Goal: Information Seeking & Learning: Learn about a topic

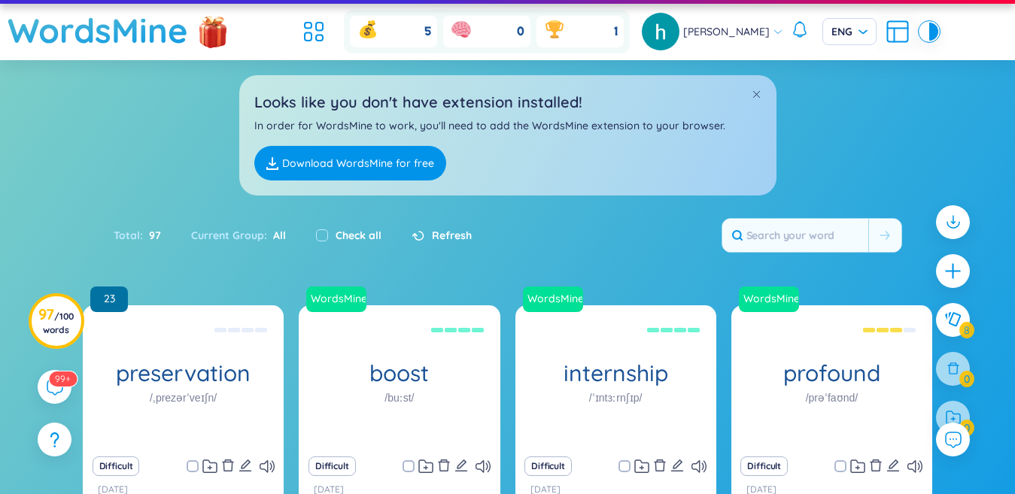
scroll to position [75, 0]
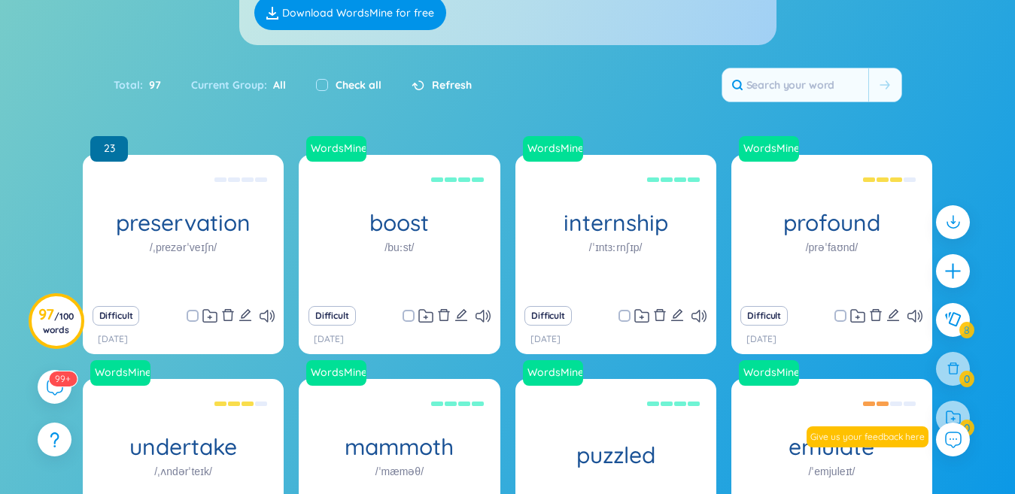
scroll to position [150, 0]
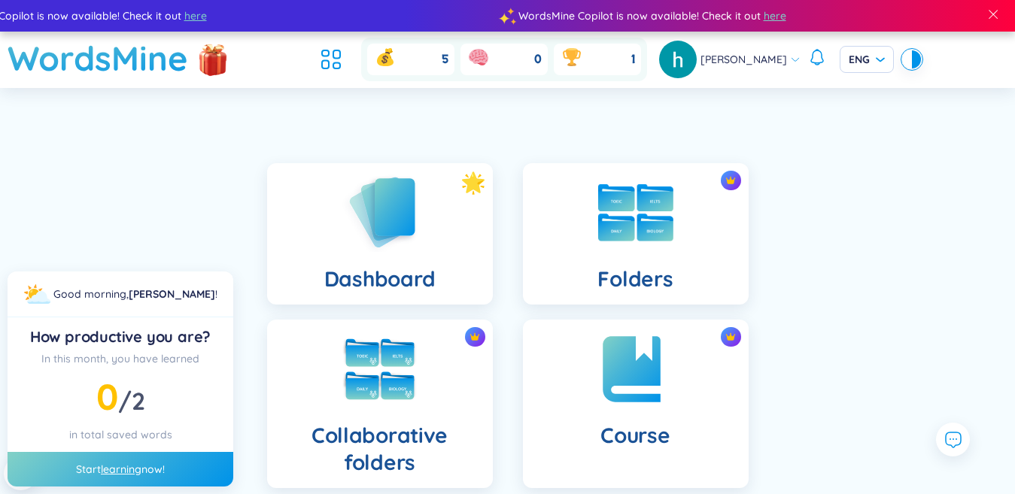
scroll to position [301, 0]
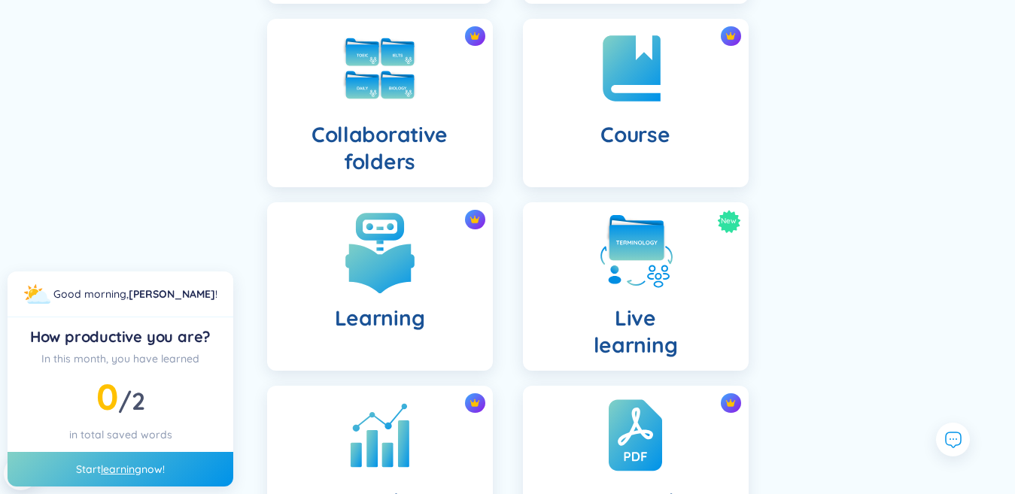
click at [393, 326] on h4 "Learning" at bounding box center [380, 318] width 90 height 27
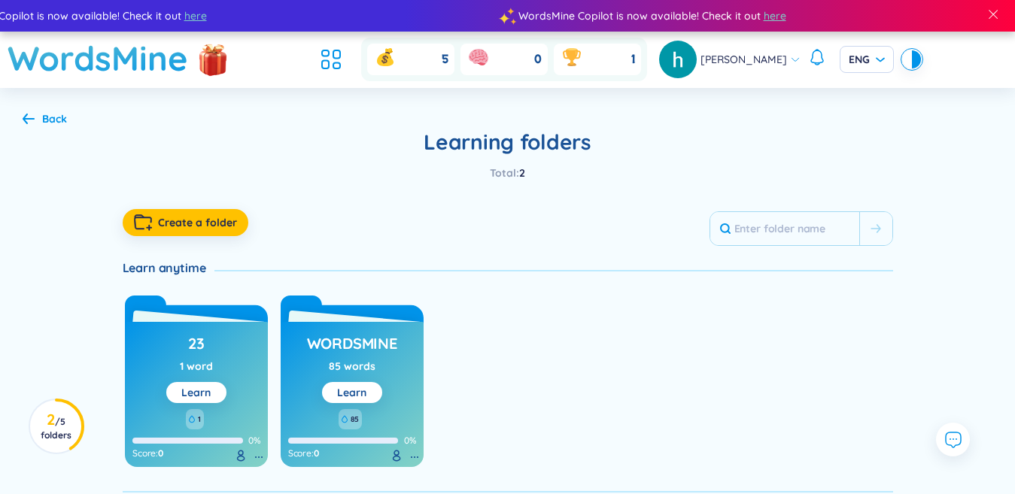
click at [49, 117] on div "Back" at bounding box center [54, 119] width 25 height 17
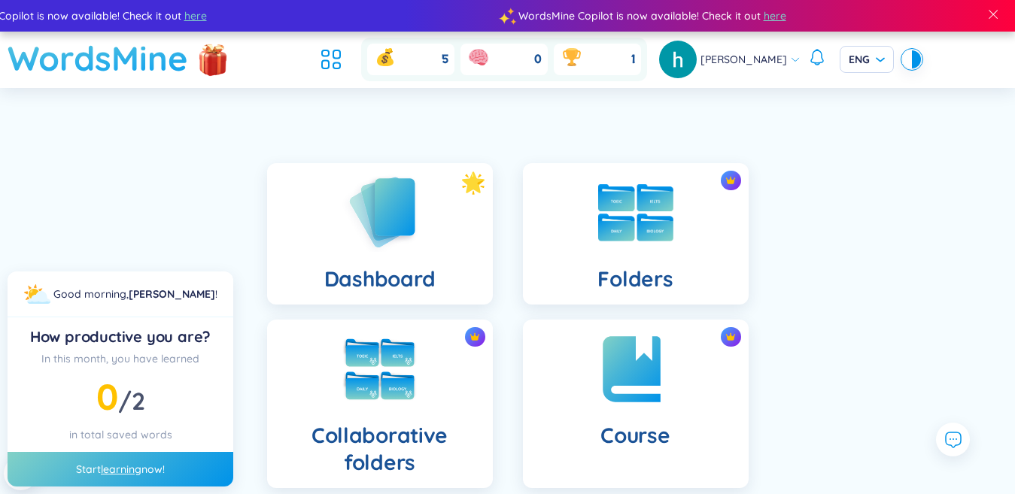
click at [78, 44] on h1 "WordsMine" at bounding box center [98, 58] width 180 height 53
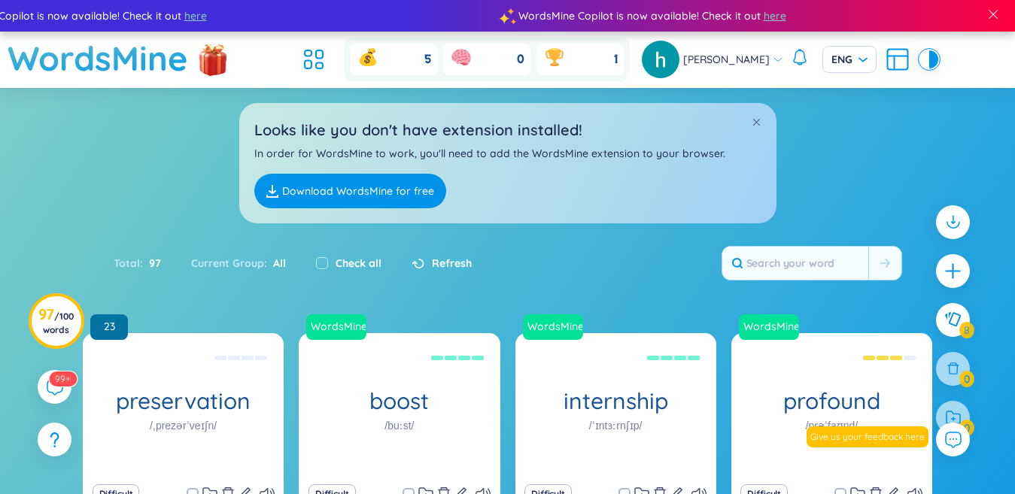
click at [884, 66] on icon at bounding box center [897, 59] width 27 height 27
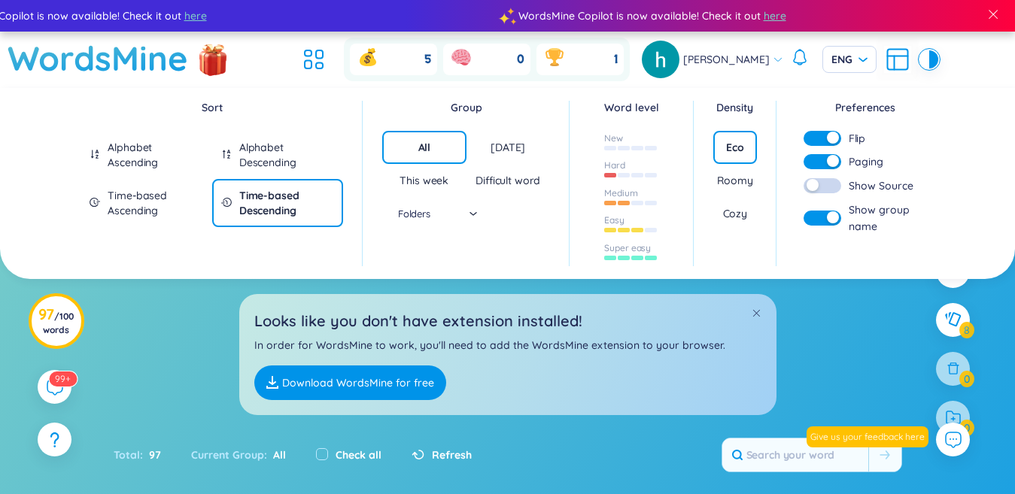
click at [826, 162] on button "button" at bounding box center [822, 161] width 38 height 15
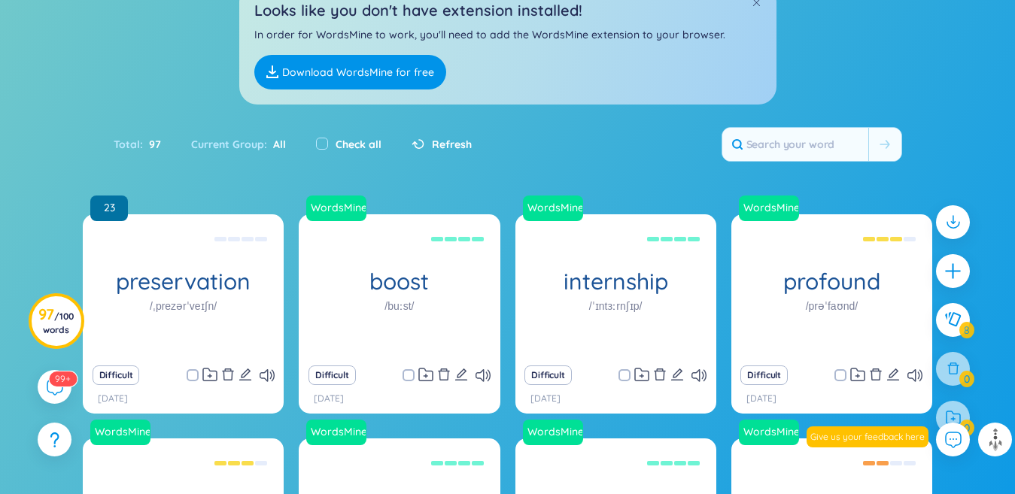
click at [703, 153] on div "Total : 97 Current Group : All Check all Refresh" at bounding box center [507, 152] width 939 height 65
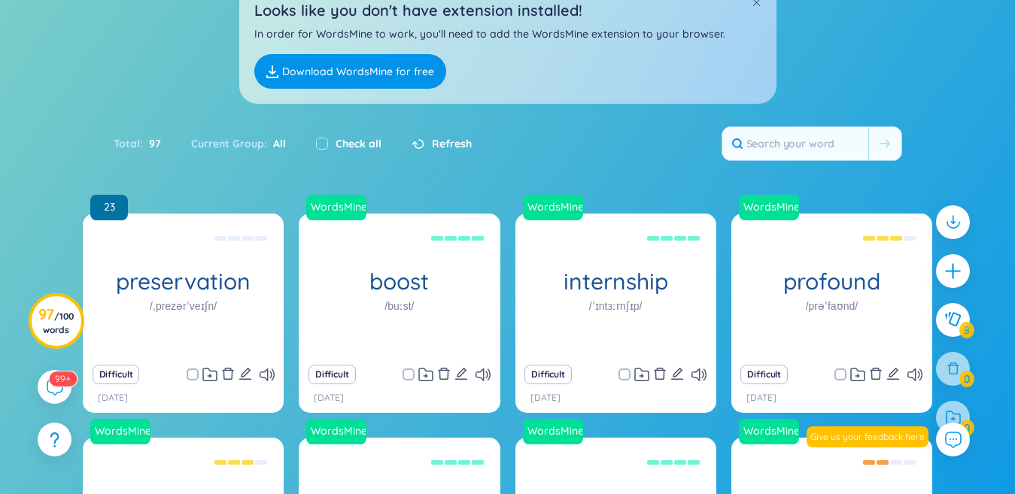
scroll to position [402, 0]
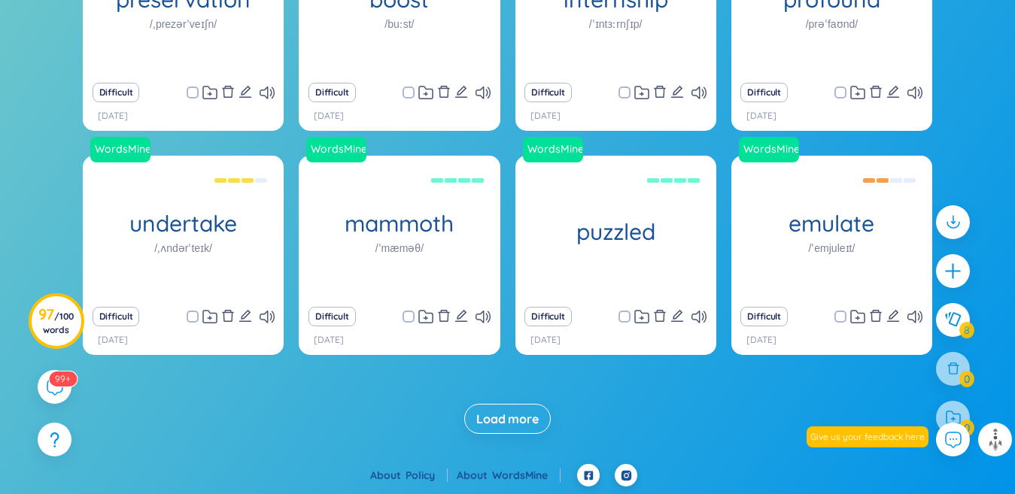
click at [517, 427] on span "Load more" at bounding box center [507, 419] width 62 height 17
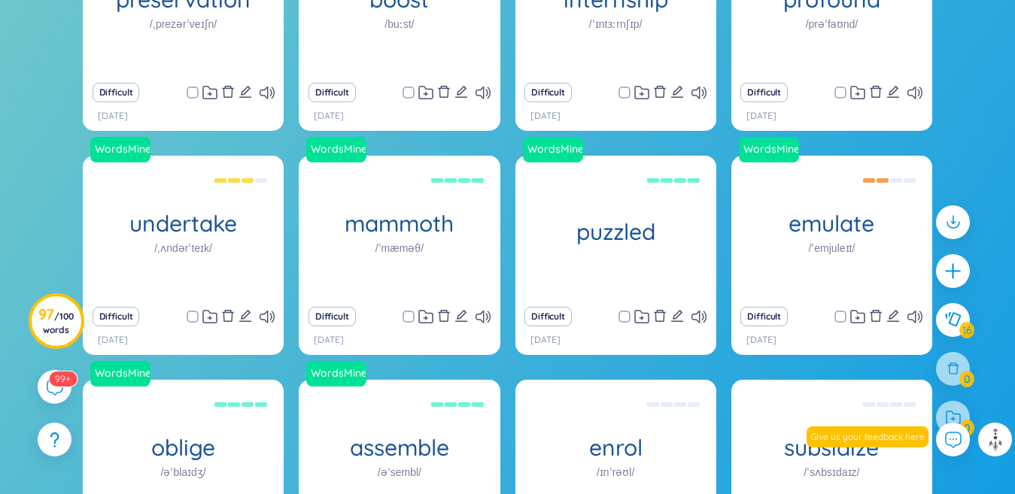
scroll to position [429, 0]
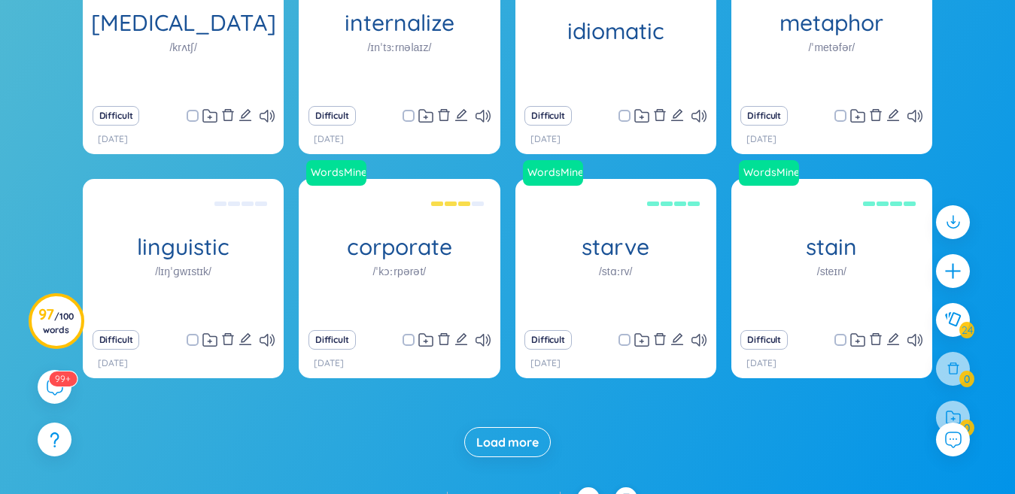
scroll to position [0, 0]
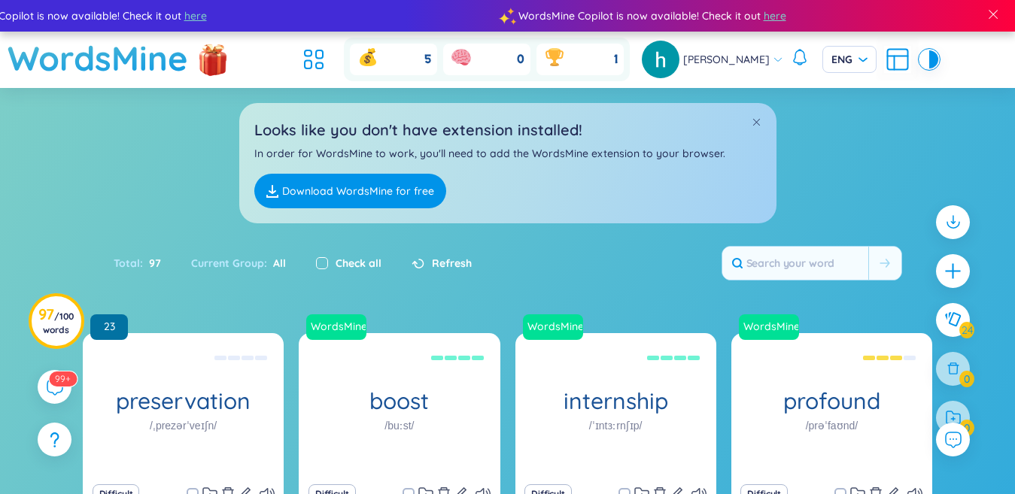
click at [326, 266] on input "checkbox" at bounding box center [322, 263] width 12 height 12
checkbox input "true"
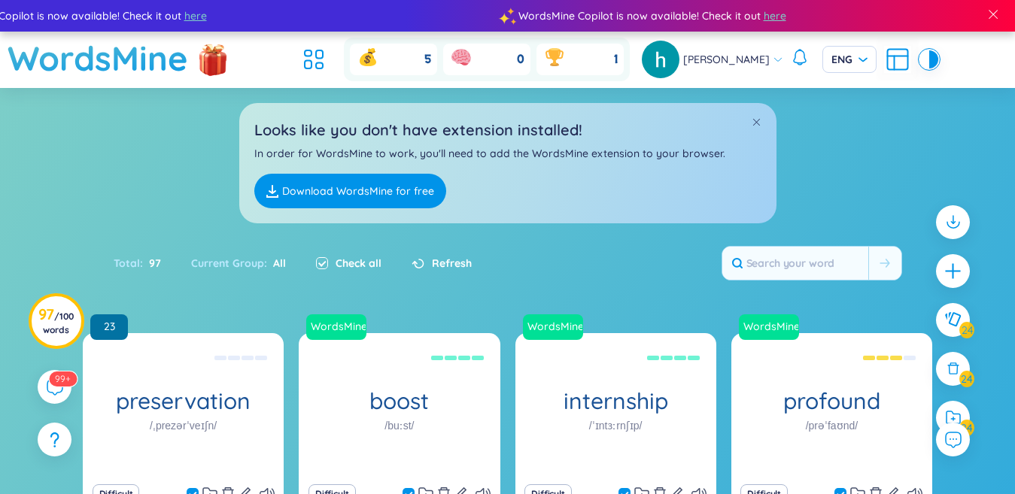
checkbox input "true"
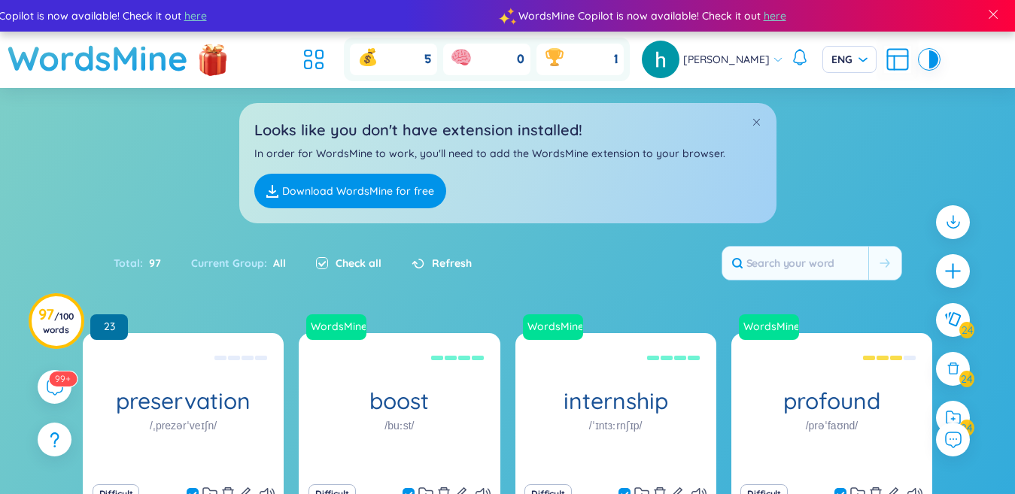
checkbox input "true"
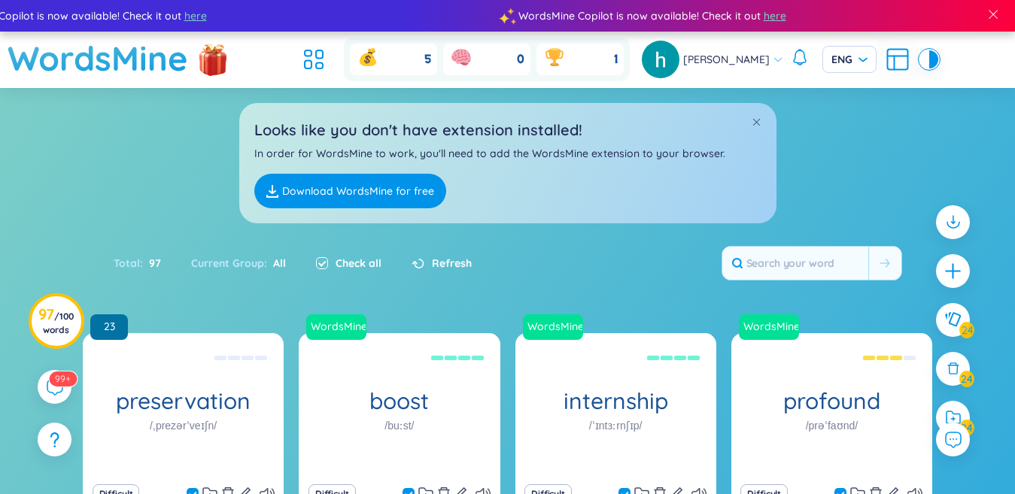
checkbox input "true"
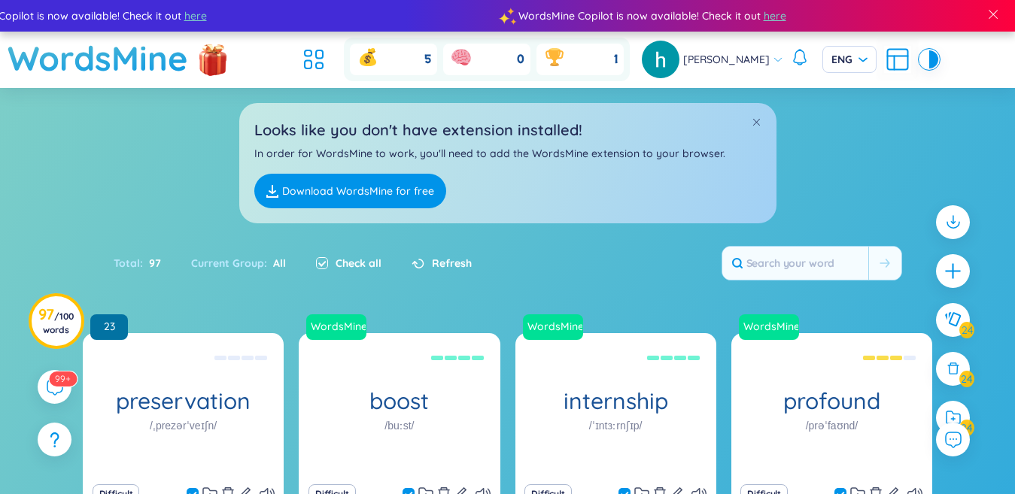
checkbox input "true"
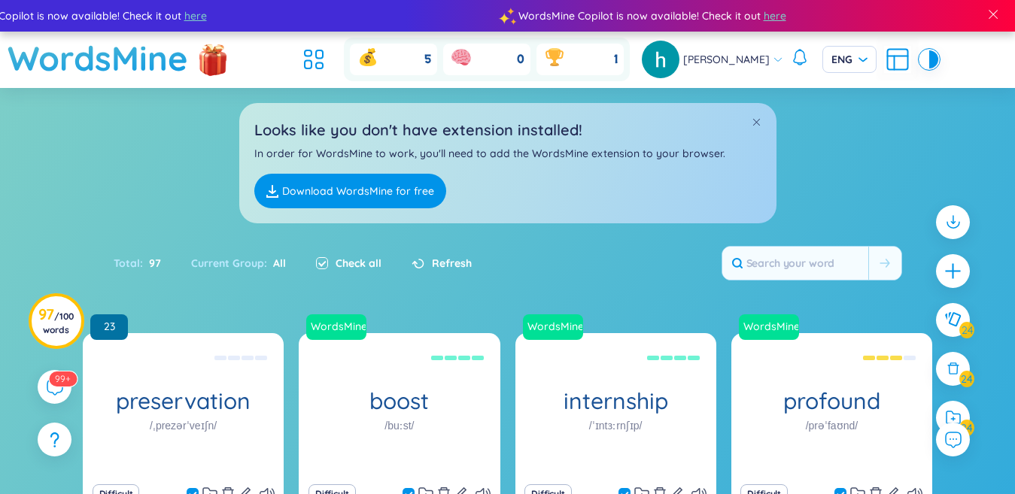
checkbox input "true"
click at [952, 403] on div at bounding box center [953, 418] width 38 height 38
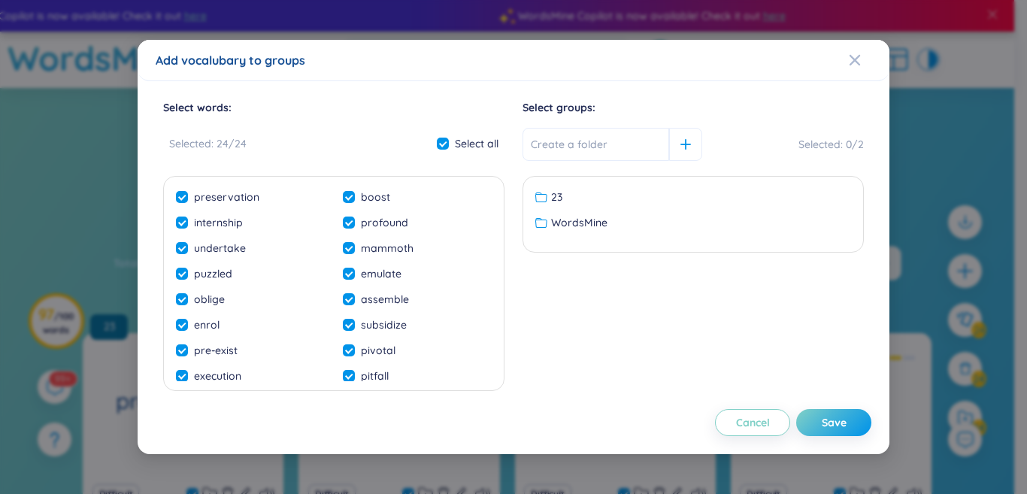
click at [584, 221] on span "WordsMine" at bounding box center [579, 222] width 56 height 17
click at [826, 425] on div "Save" at bounding box center [834, 422] width 25 height 17
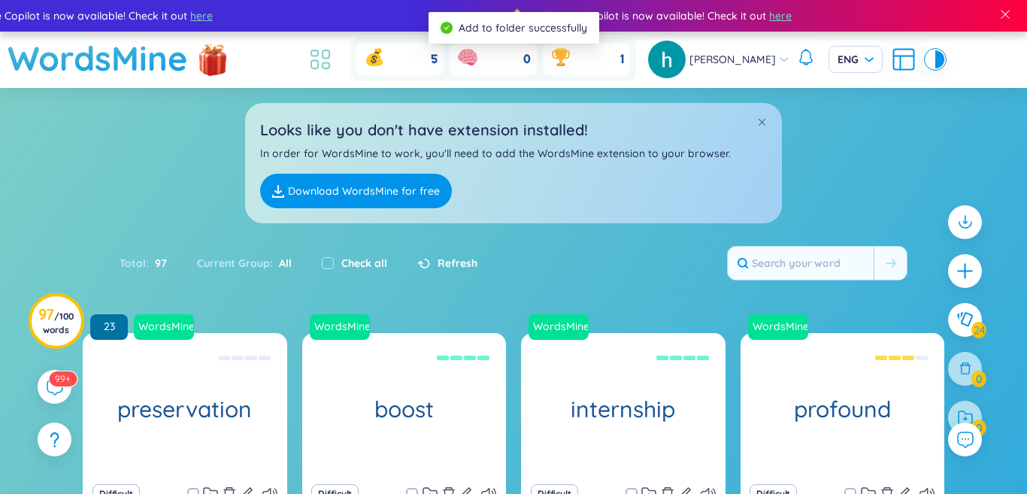
click at [321, 60] on icon at bounding box center [320, 59] width 27 height 27
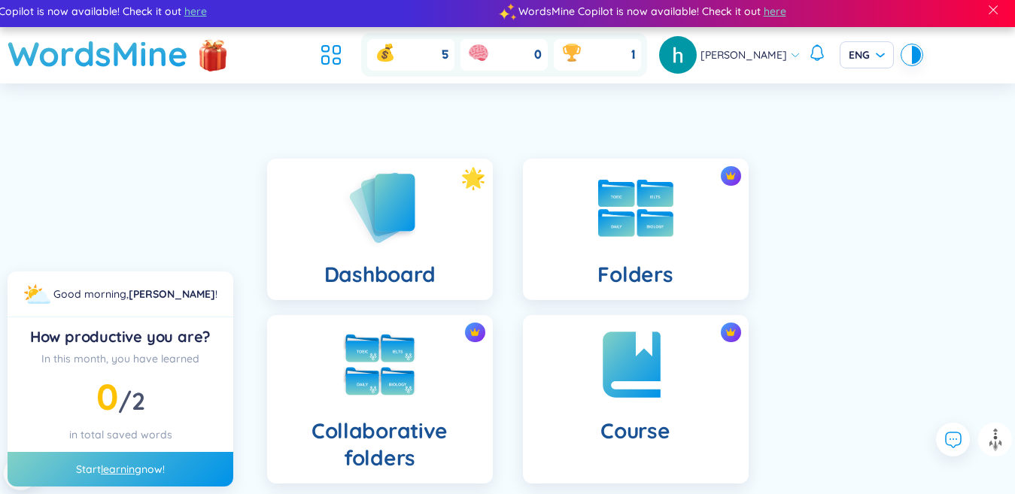
scroll to position [451, 0]
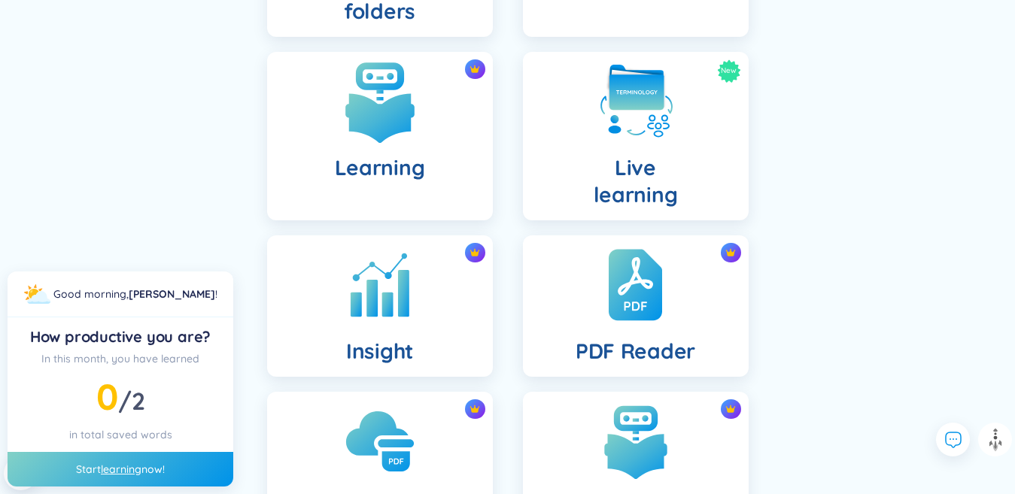
click at [360, 156] on h4 "Learning" at bounding box center [380, 167] width 90 height 27
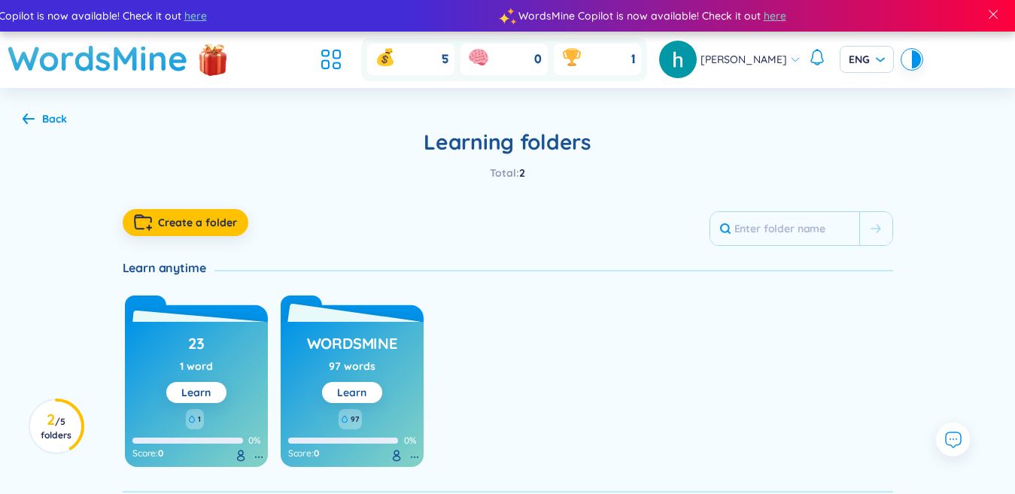
click at [378, 393] on button "Learn" at bounding box center [352, 392] width 60 height 21
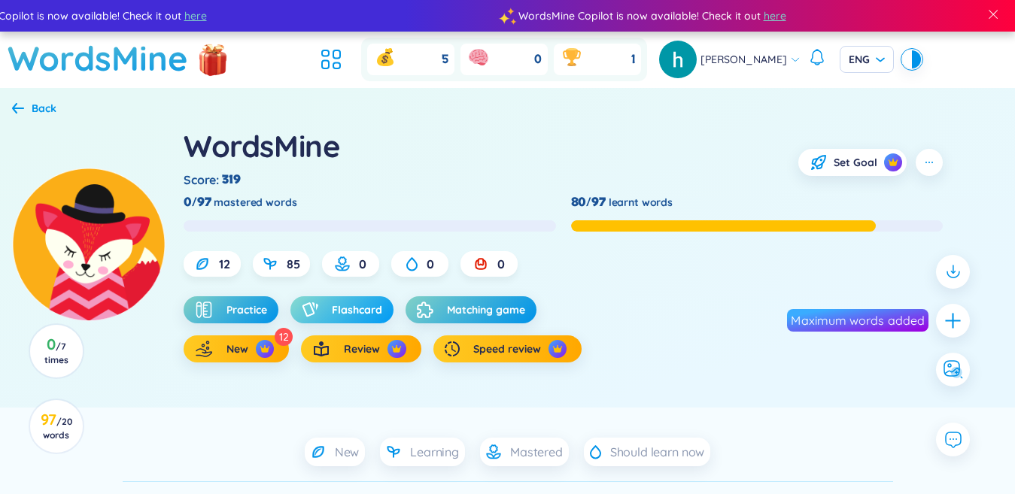
click at [336, 304] on span "Flashcard" at bounding box center [357, 309] width 50 height 15
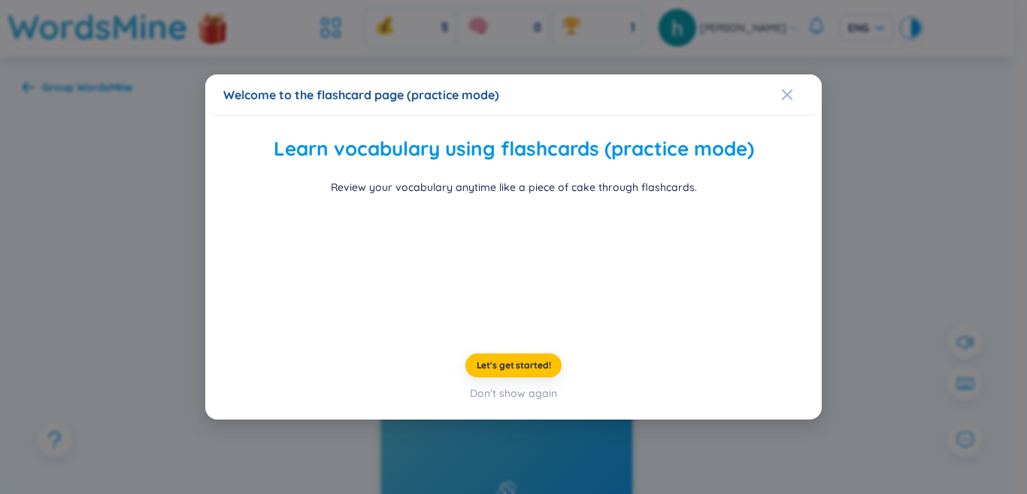
click at [193, 254] on div "Welcome to the flashcard page (practice mode) Learn vocabulary using flashcards…" at bounding box center [513, 247] width 1027 height 494
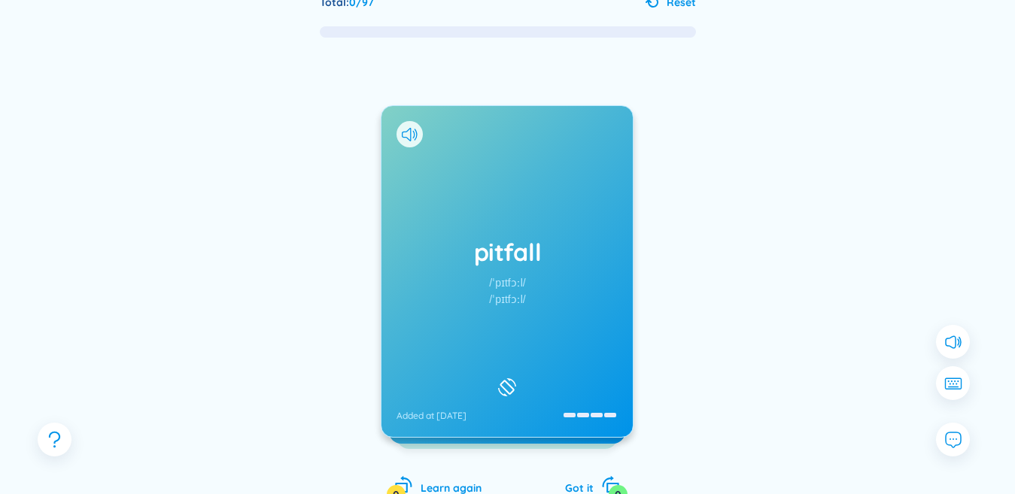
scroll to position [150, 0]
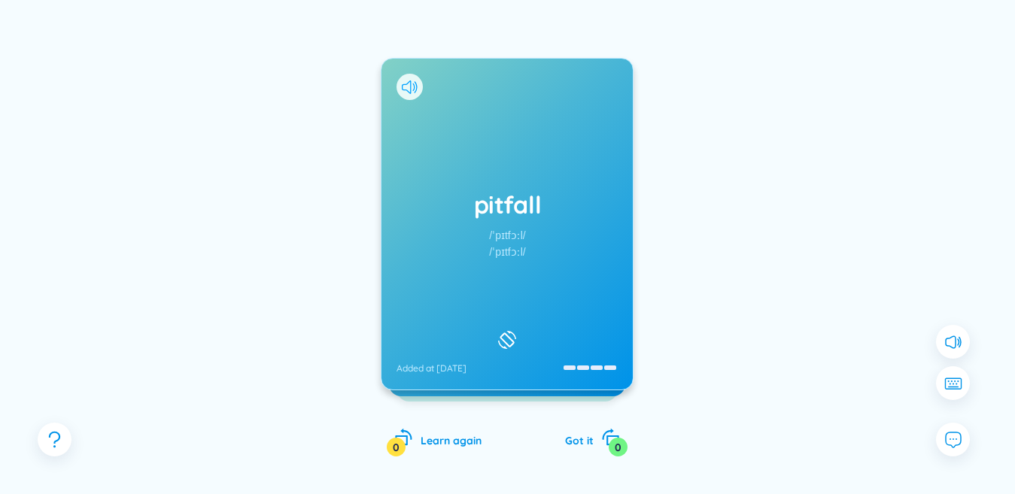
click at [408, 81] on icon at bounding box center [410, 87] width 16 height 14
click at [472, 165] on div "pitfall /ˈpɪtfɔːl/ /ˈpɪtfɔːl/ Added at [DATE]" at bounding box center [506, 224] width 251 height 331
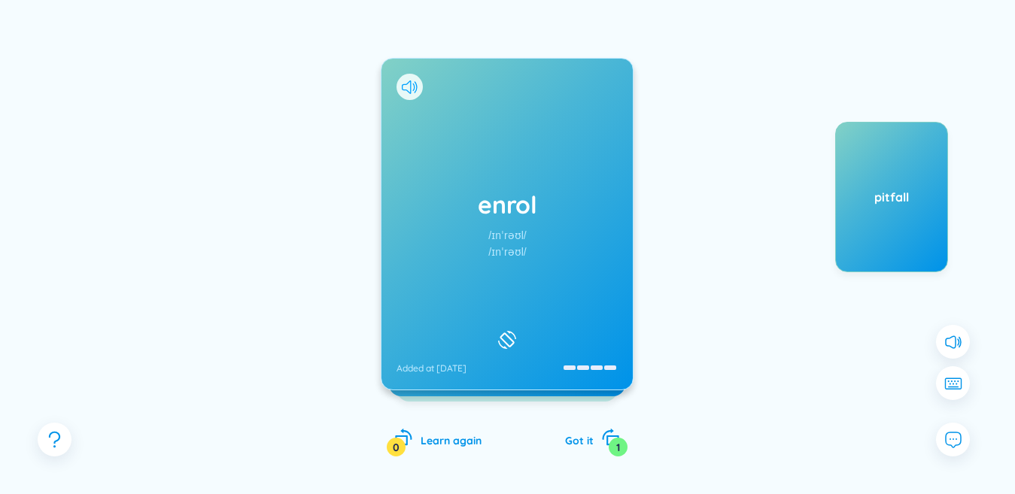
click at [411, 88] on icon at bounding box center [406, 87] width 9 height 14
click at [462, 152] on div "enrol /ɪnˈrəʊl/ /ɪnˈrəʊl/ Added at [DATE]" at bounding box center [506, 224] width 251 height 331
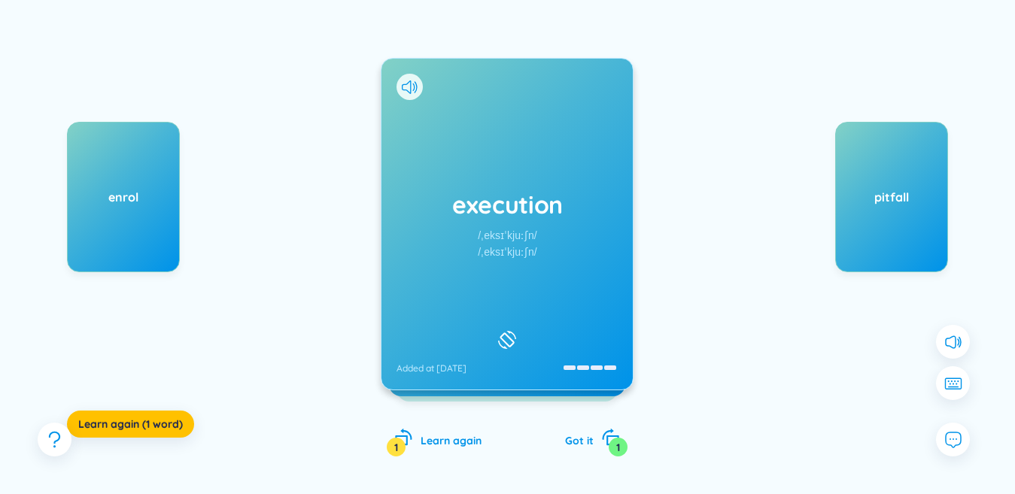
click at [403, 87] on icon at bounding box center [410, 87] width 16 height 14
click at [432, 147] on div "execution /ˌeksɪˈkjuːʃn/ /ˌeksɪˈkjuːʃn/ Added at [DATE]" at bounding box center [506, 224] width 251 height 331
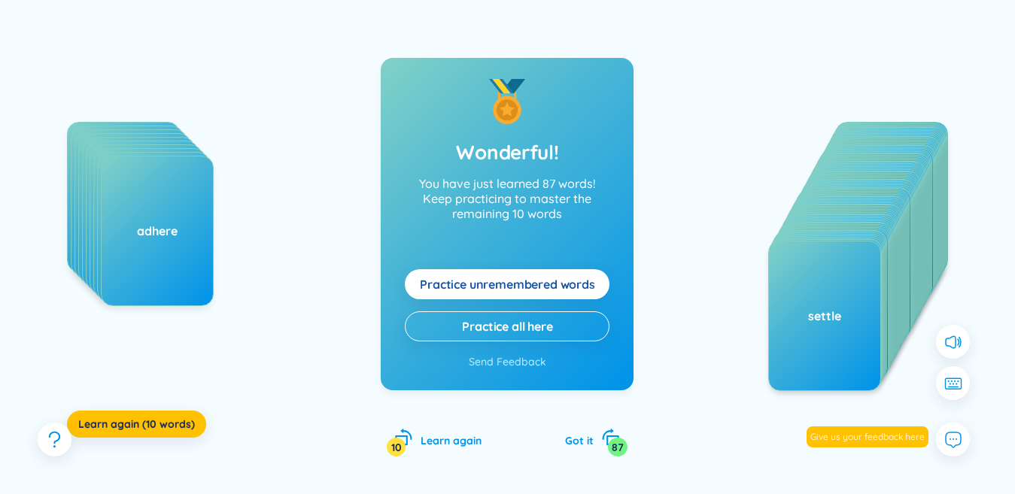
click at [478, 277] on span "Practice unremembered words" at bounding box center [507, 284] width 175 height 17
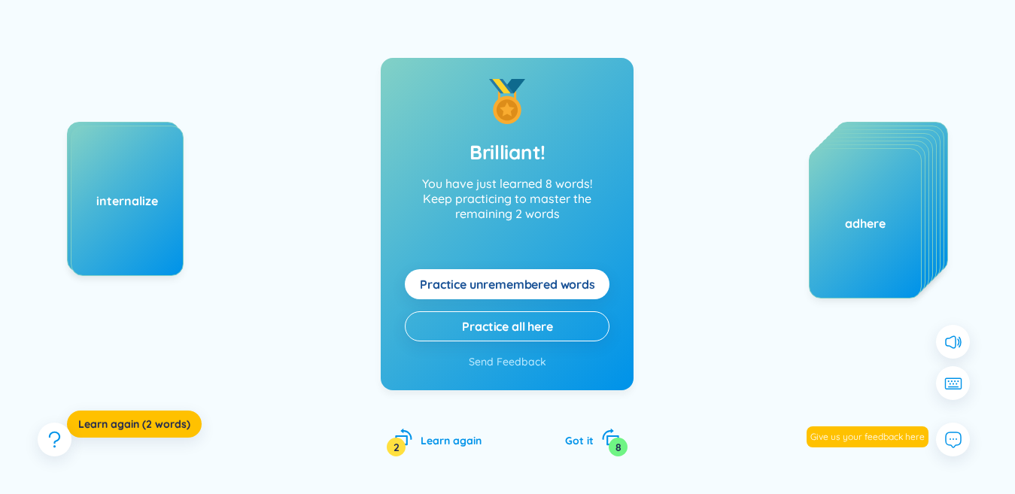
click at [478, 277] on span "Practice unremembered words" at bounding box center [507, 284] width 175 height 17
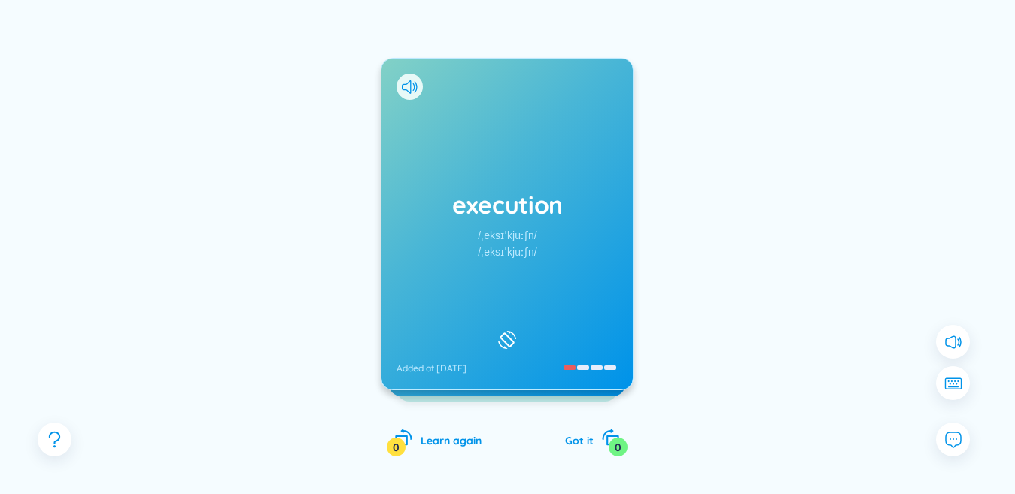
click at [410, 79] on div at bounding box center [409, 87] width 26 height 26
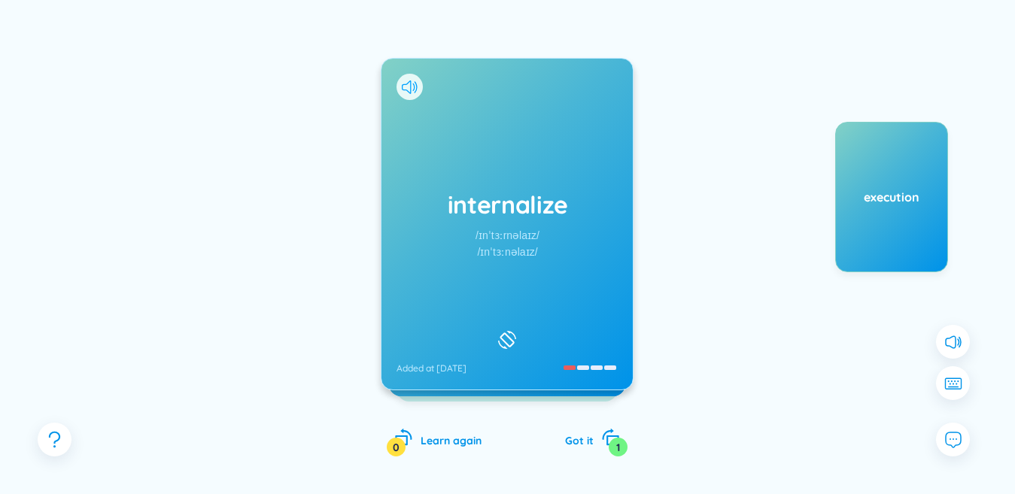
click at [408, 86] on icon at bounding box center [410, 87] width 16 height 14
click at [502, 171] on div "internalize /ɪnˈtɜːrnəlaɪz/ /ɪnˈtɜːnəlaɪz/ Added at [DATE]" at bounding box center [506, 224] width 251 height 331
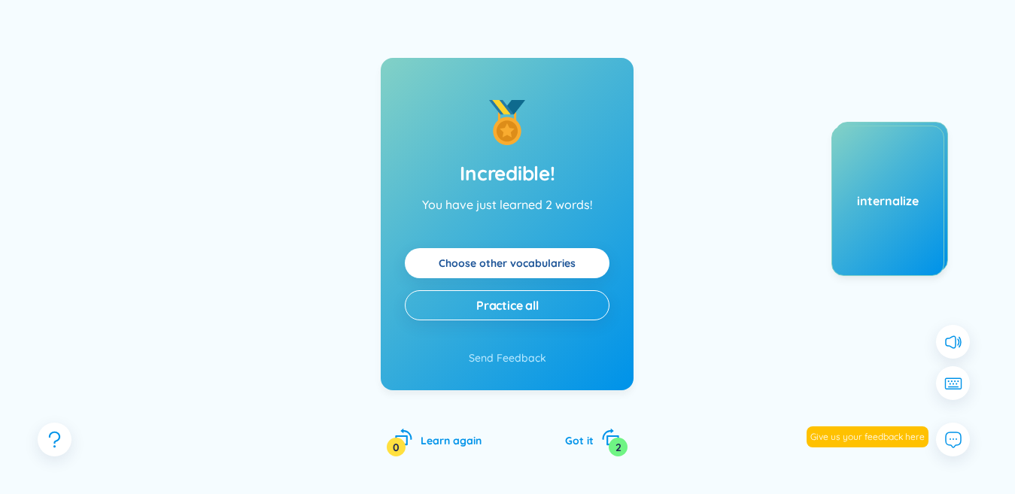
scroll to position [0, 0]
